Goal: Task Accomplishment & Management: Use online tool/utility

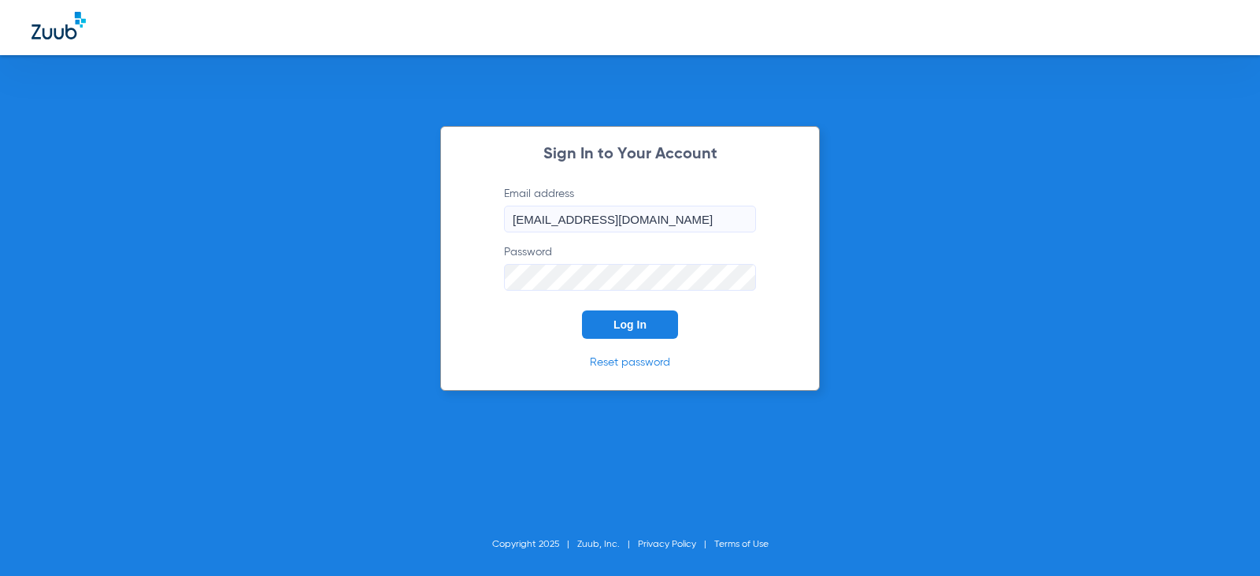
click at [639, 326] on span "Log In" at bounding box center [629, 324] width 33 height 13
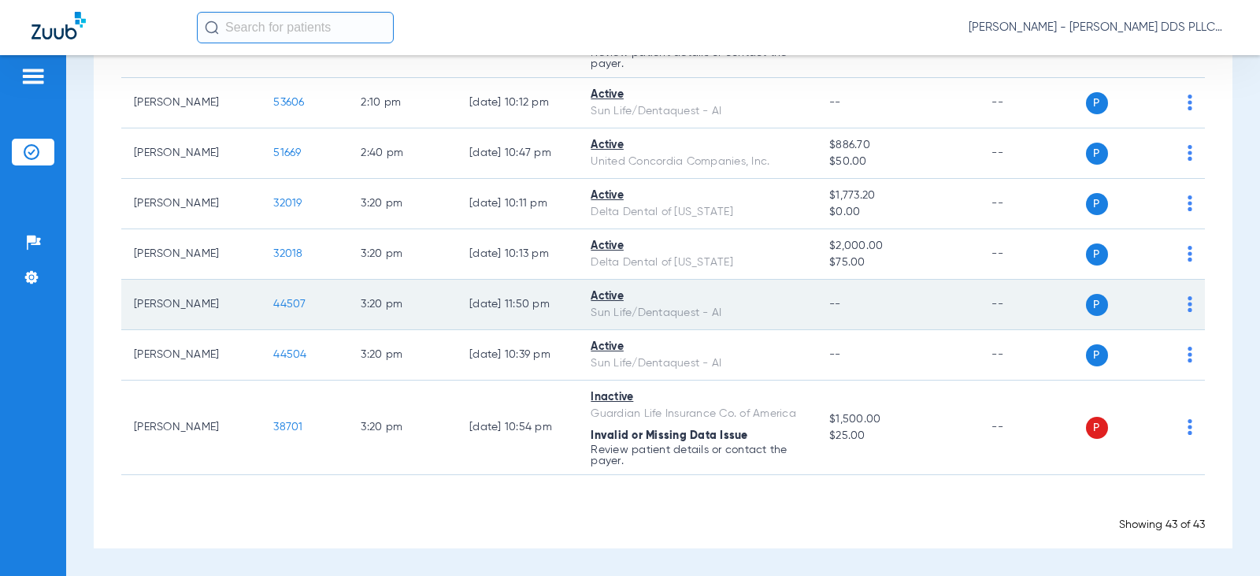
scroll to position [2323, 0]
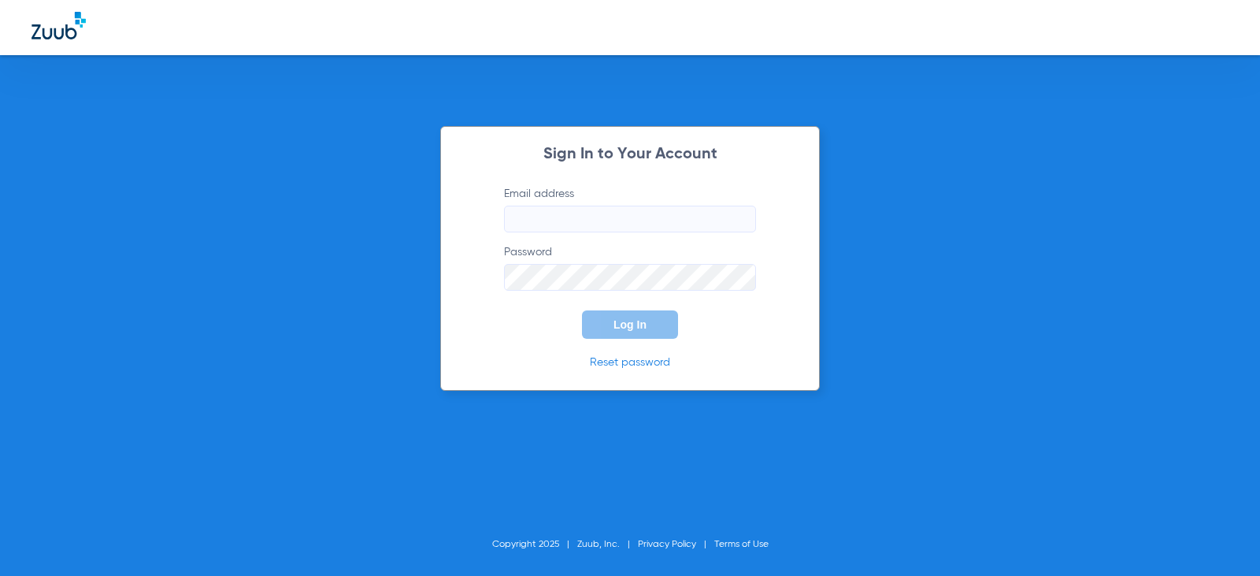
type input "[EMAIL_ADDRESS][DOMAIN_NAME]"
click at [634, 327] on span "Log In" at bounding box center [629, 324] width 33 height 13
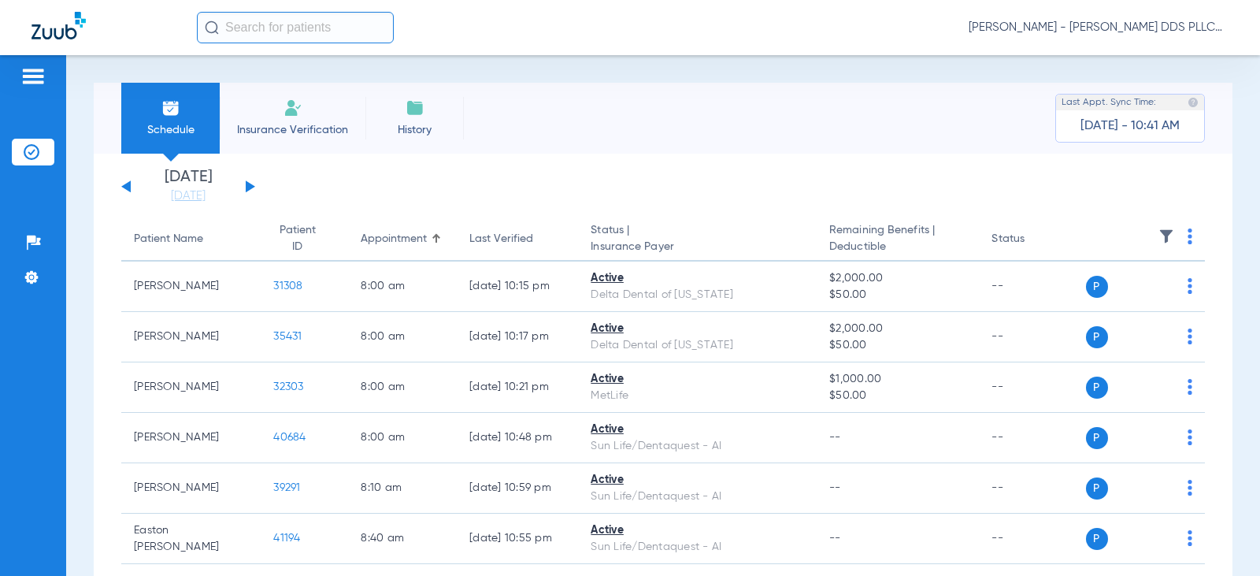
click at [252, 187] on button at bounding box center [250, 186] width 9 height 12
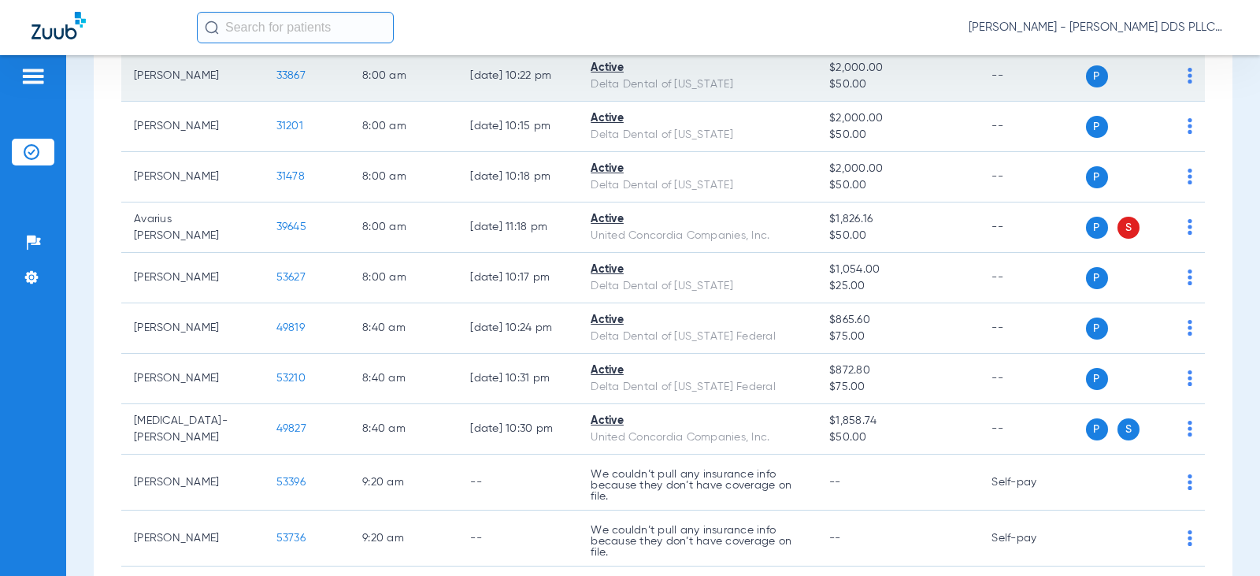
scroll to position [315, 0]
